Goal: Register for event/course

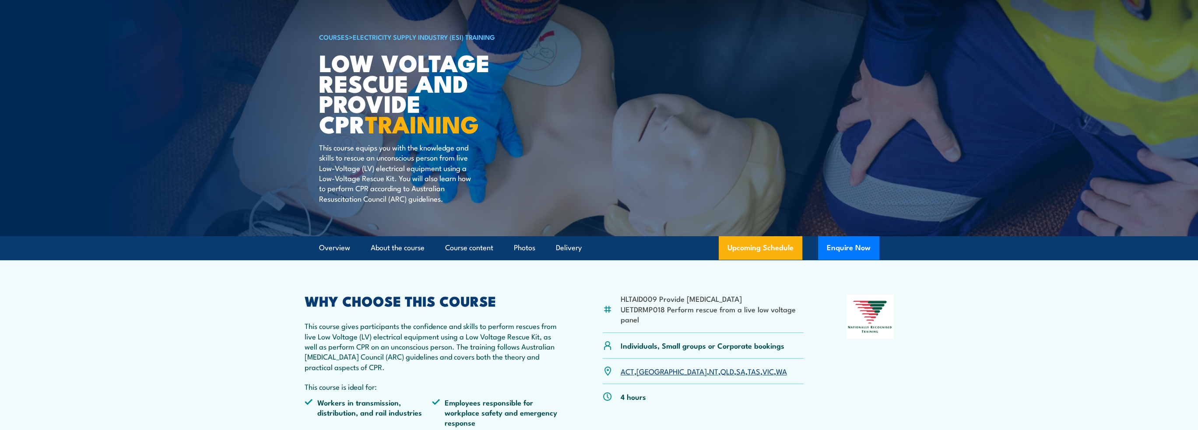
scroll to position [44, 0]
click at [339, 250] on link "Overview" at bounding box center [334, 248] width 31 height 23
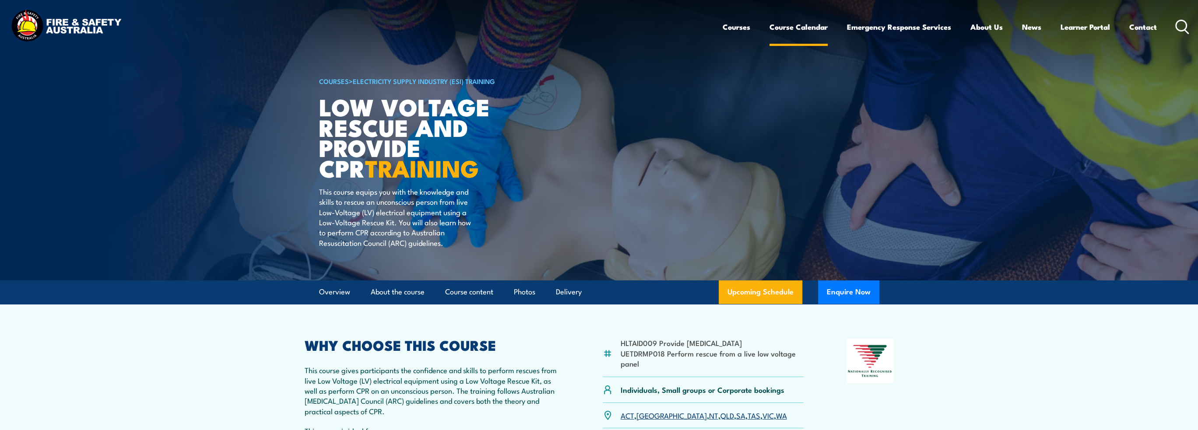
click at [791, 26] on link "Course Calendar" at bounding box center [798, 26] width 58 height 23
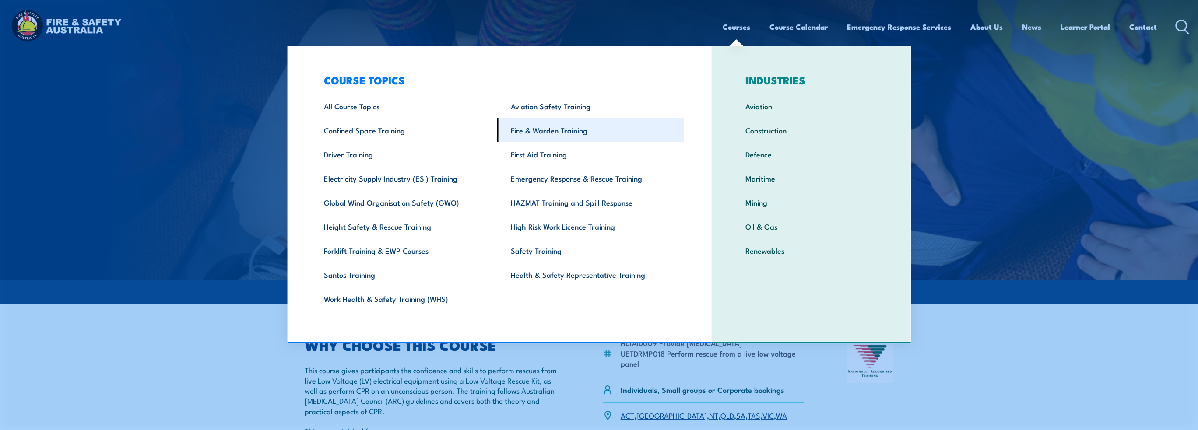
click at [541, 133] on link "Fire & Warden Training" at bounding box center [590, 130] width 187 height 24
click at [531, 127] on link "Fire & Warden Training" at bounding box center [590, 130] width 187 height 24
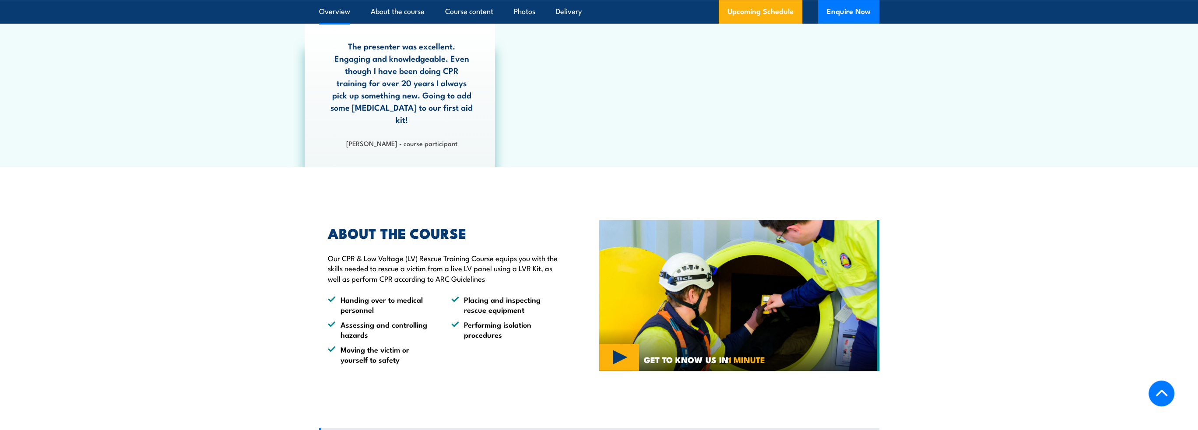
scroll to position [481, 0]
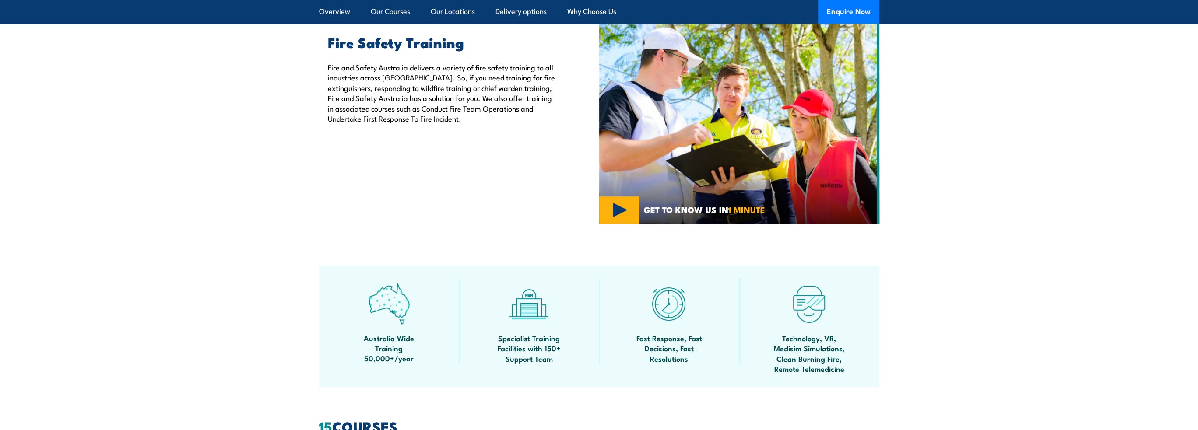
scroll to position [613, 0]
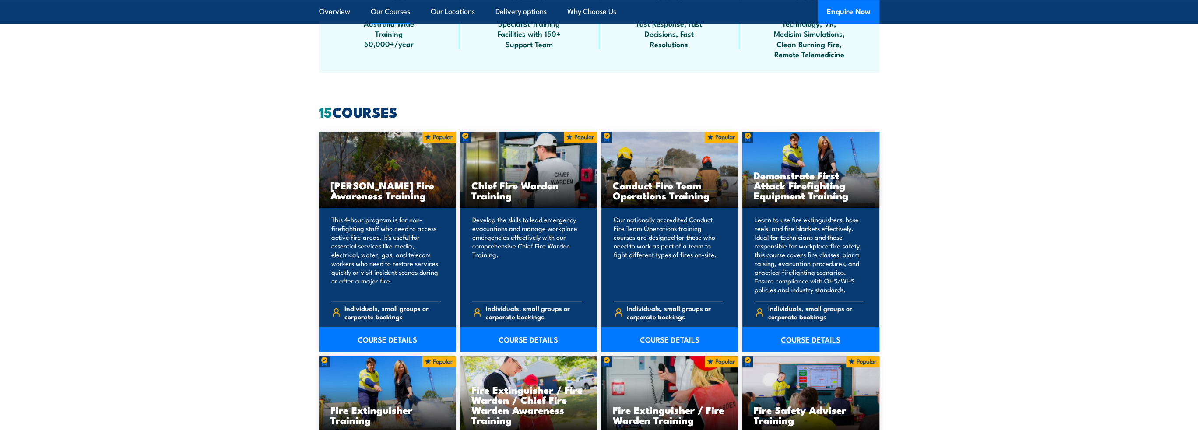
click at [802, 338] on link "COURSE DETAILS" at bounding box center [810, 339] width 137 height 25
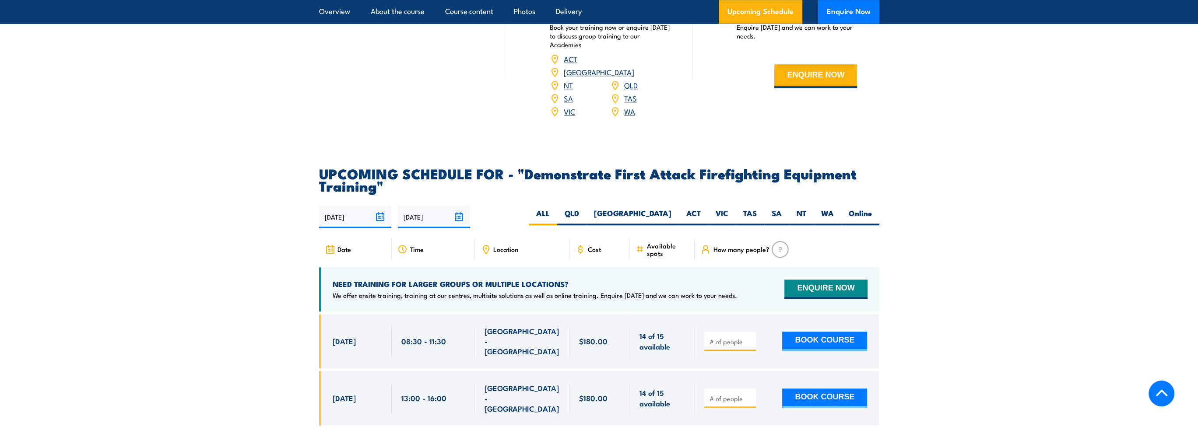
scroll to position [1444, 0]
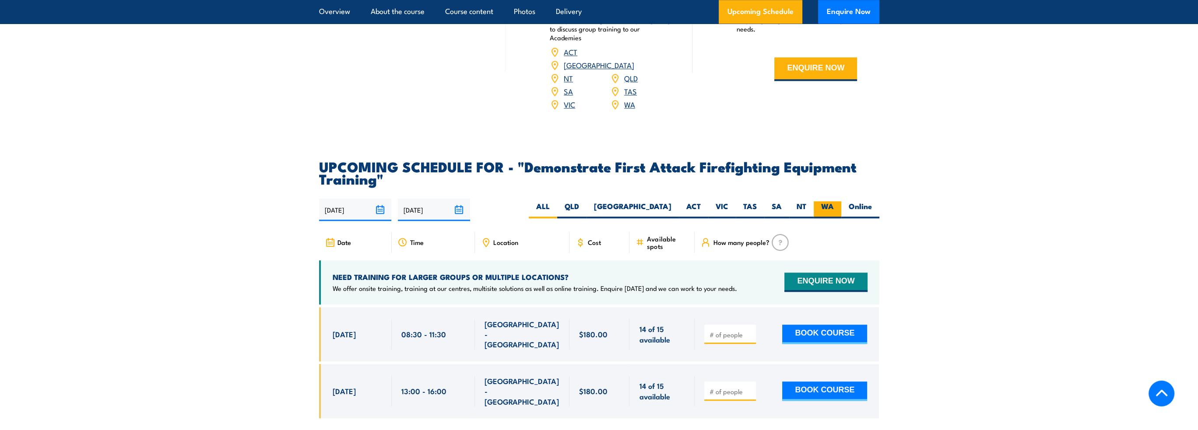
click at [831, 201] on label "WA" at bounding box center [827, 209] width 28 height 17
click at [834, 201] on input "WA" at bounding box center [837, 204] width 6 height 6
radio input "true"
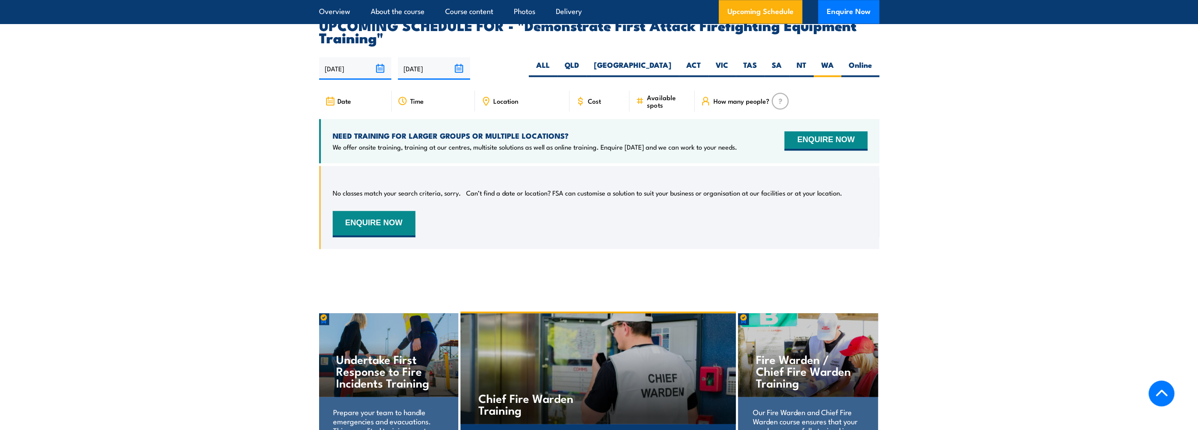
scroll to position [1587, 0]
